Goal: Navigation & Orientation: Find specific page/section

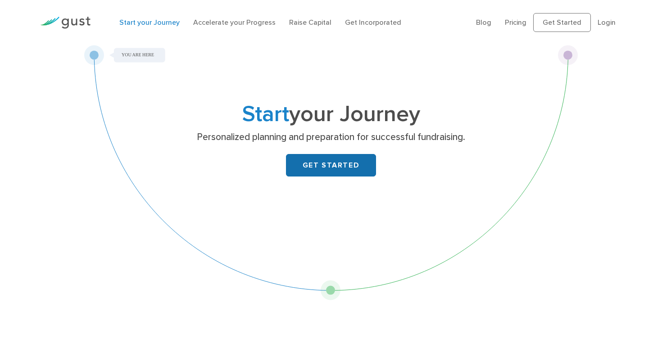
click at [323, 169] on link "GET STARTED" at bounding box center [331, 165] width 90 height 23
click at [254, 24] on link "Accelerate your Progress" at bounding box center [234, 22] width 82 height 9
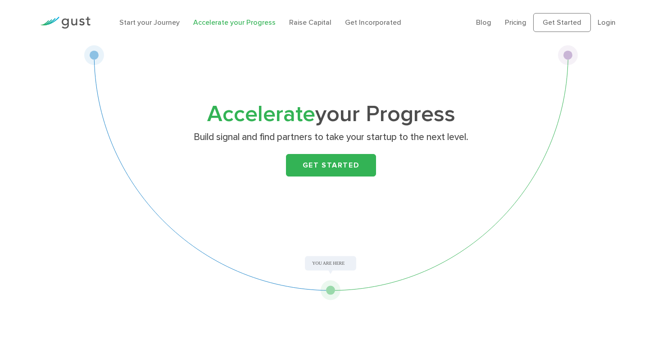
click at [305, 29] on div "Start your Journey Accelerate your Progress Raise Capital Get Incorporated" at bounding box center [291, 22] width 356 height 29
click at [305, 26] on link "Raise Capital" at bounding box center [310, 22] width 42 height 9
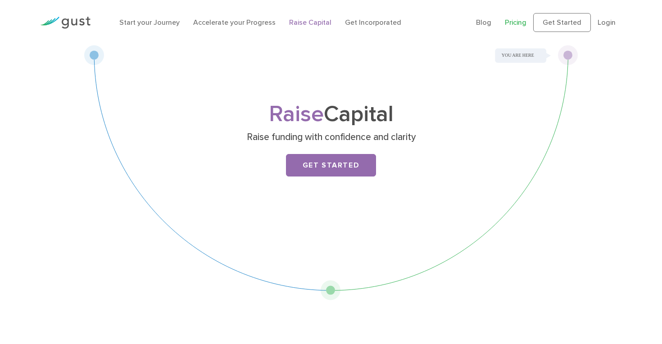
click at [523, 22] on link "Pricing" at bounding box center [515, 22] width 22 height 9
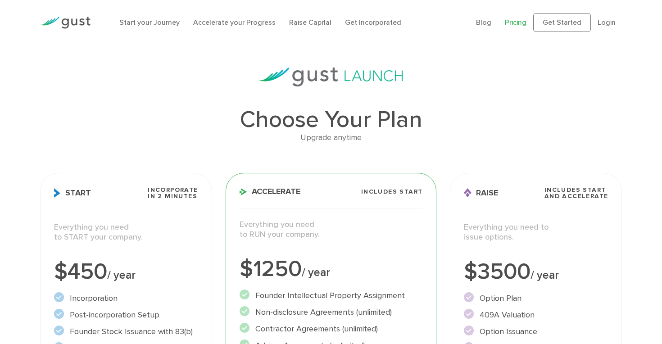
click at [81, 22] on img at bounding box center [65, 23] width 50 height 12
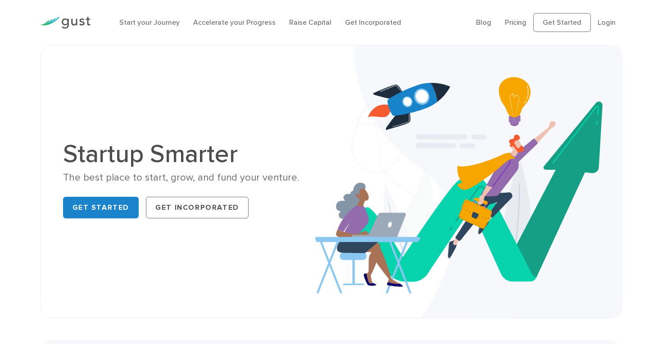
drag, startPoint x: 0, startPoint y: 0, endPoint x: 81, endPoint y: 22, distance: 84.4
click at [81, 22] on img at bounding box center [65, 23] width 50 height 12
click at [101, 224] on div "Startup Smarter The best place to start, grow, and fund your venture. Get Start…" at bounding box center [330, 181] width 549 height 227
click at [106, 206] on link "Get Started" at bounding box center [101, 208] width 76 height 22
